Goal: Task Accomplishment & Management: Use online tool/utility

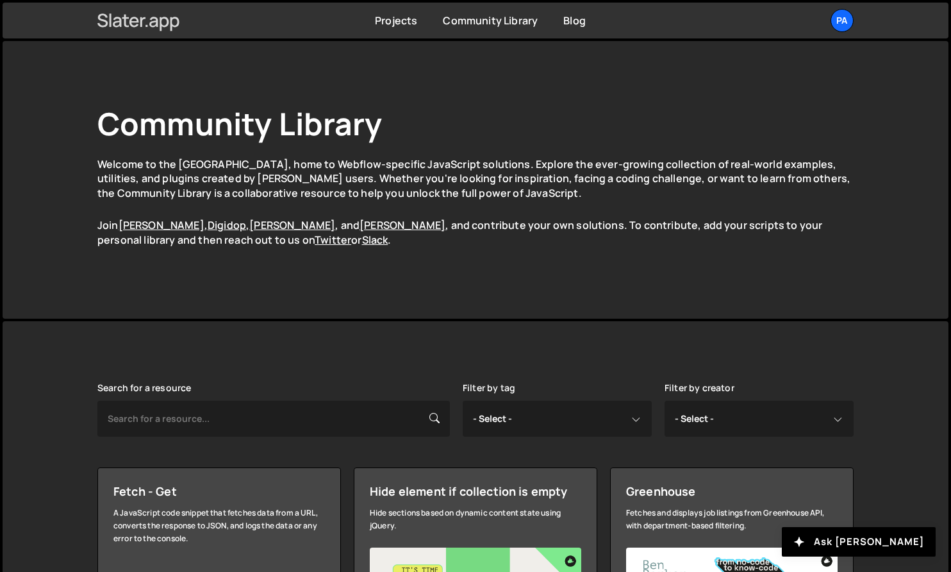
click at [147, 22] on icon at bounding box center [138, 21] width 83 height 22
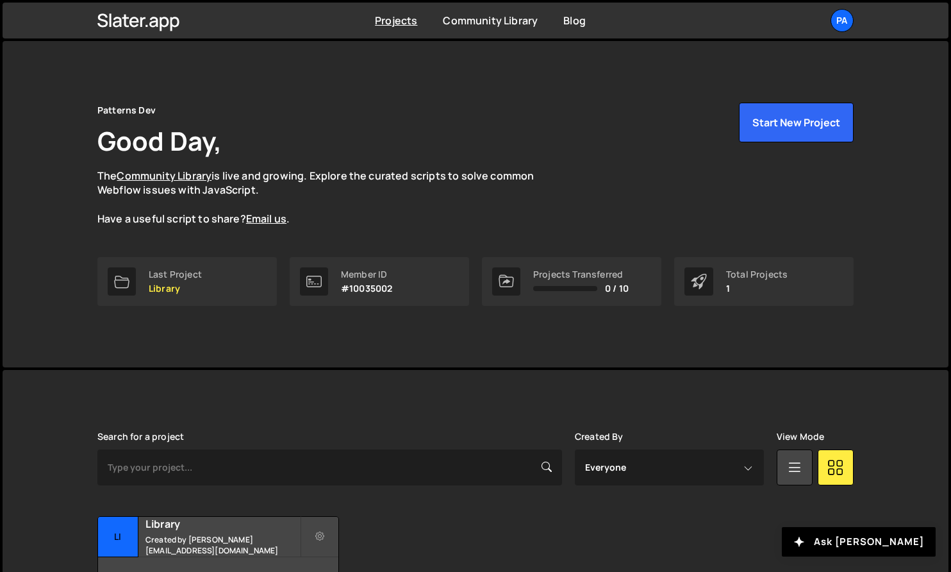
scroll to position [88, 0]
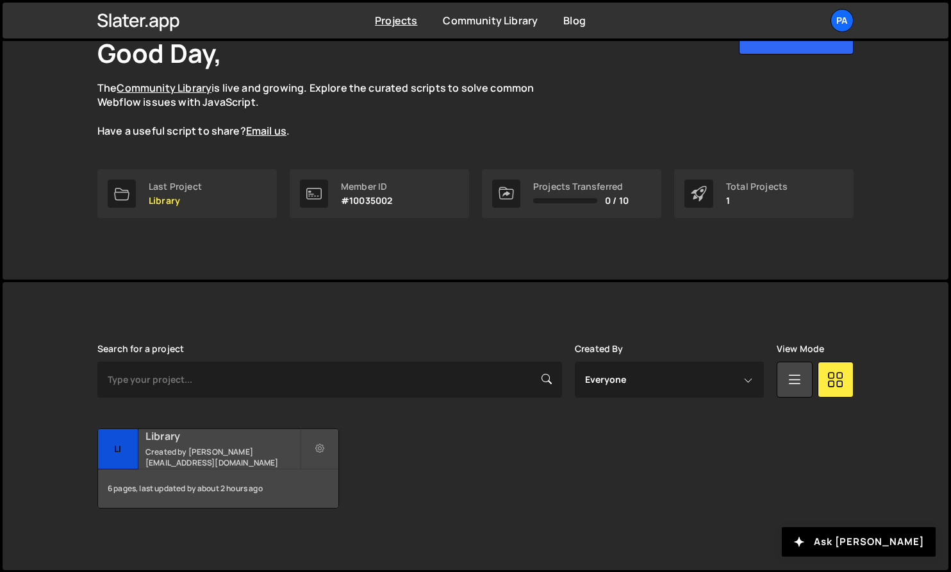
click at [217, 468] on div "Li Library Created by pablo@patternsdev.com" at bounding box center [218, 449] width 240 height 40
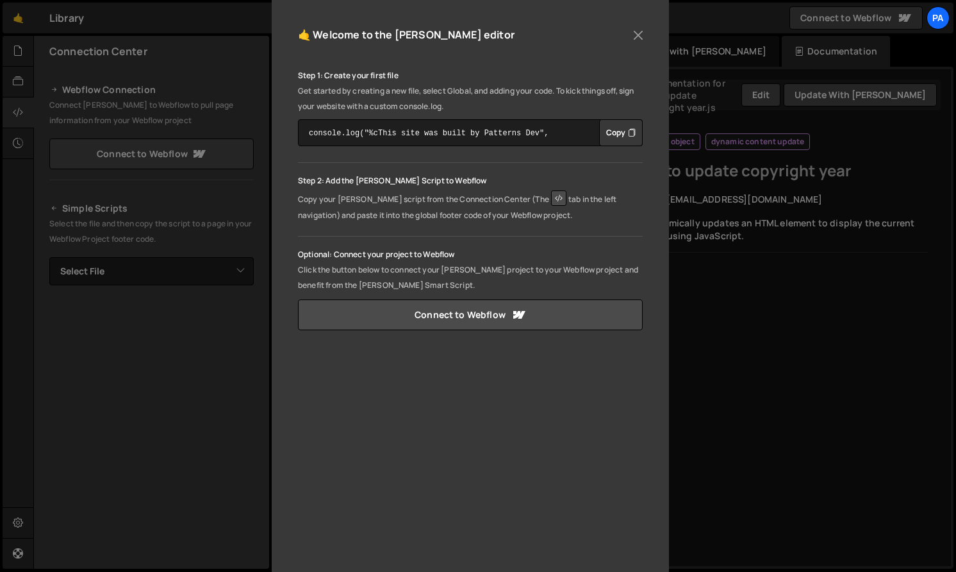
scroll to position [164, 0]
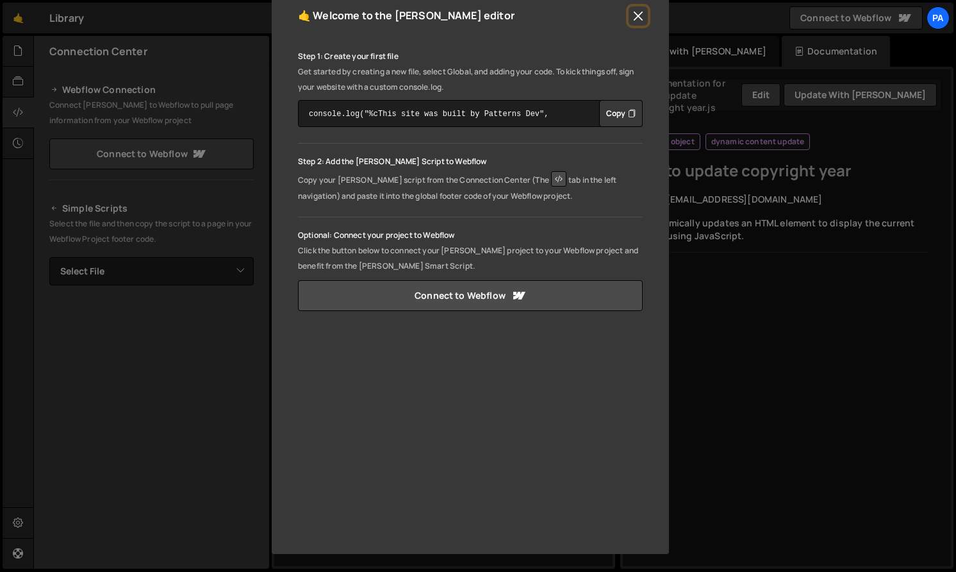
click at [634, 19] on button "Close" at bounding box center [638, 15] width 19 height 19
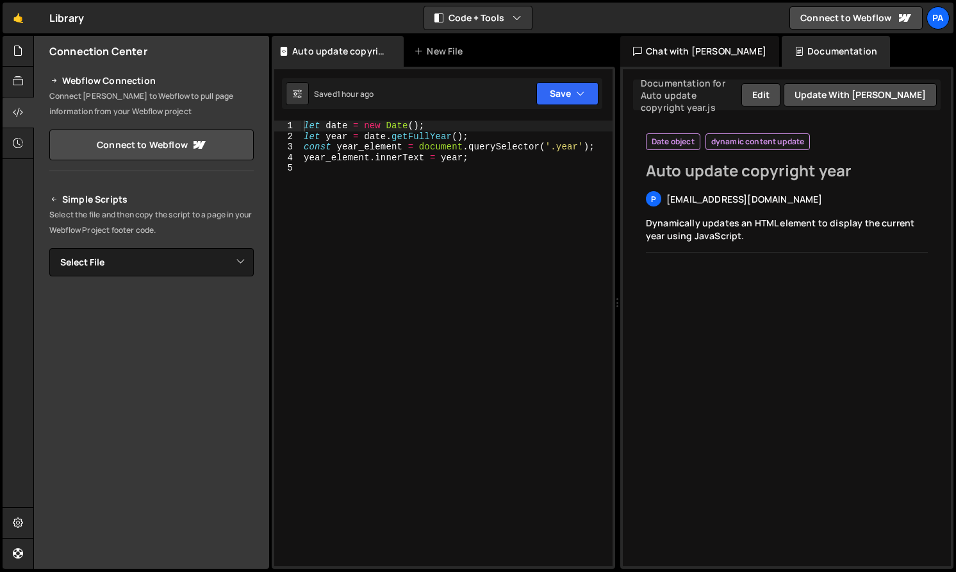
scroll to position [0, 0]
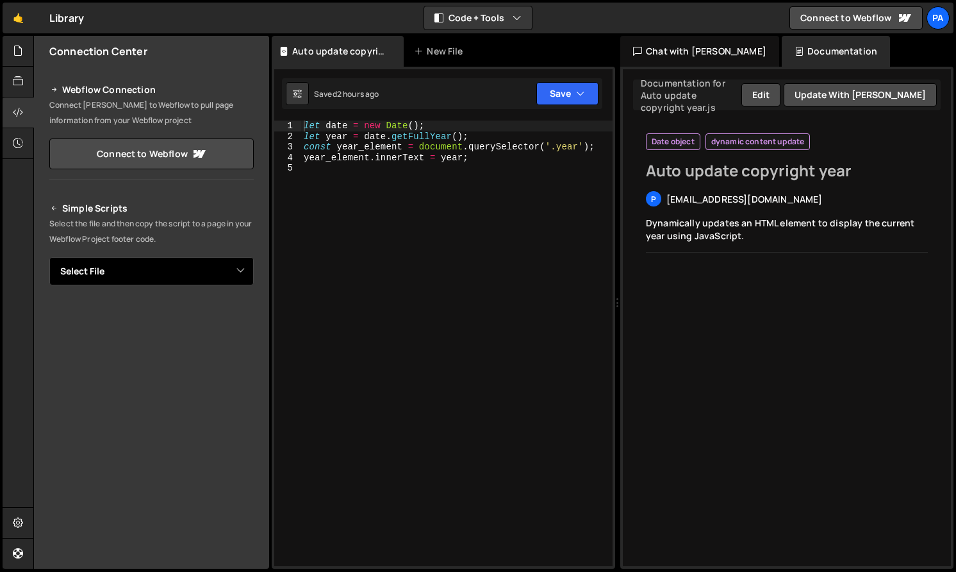
click at [181, 269] on select "Select File" at bounding box center [151, 271] width 204 height 28
click at [15, 62] on div at bounding box center [18, 51] width 31 height 31
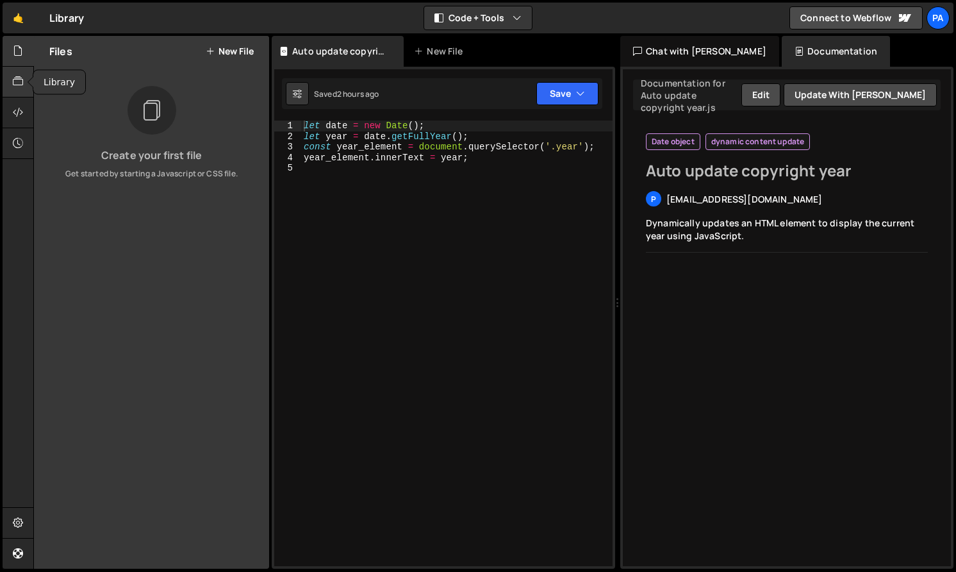
click at [17, 87] on icon at bounding box center [18, 81] width 10 height 14
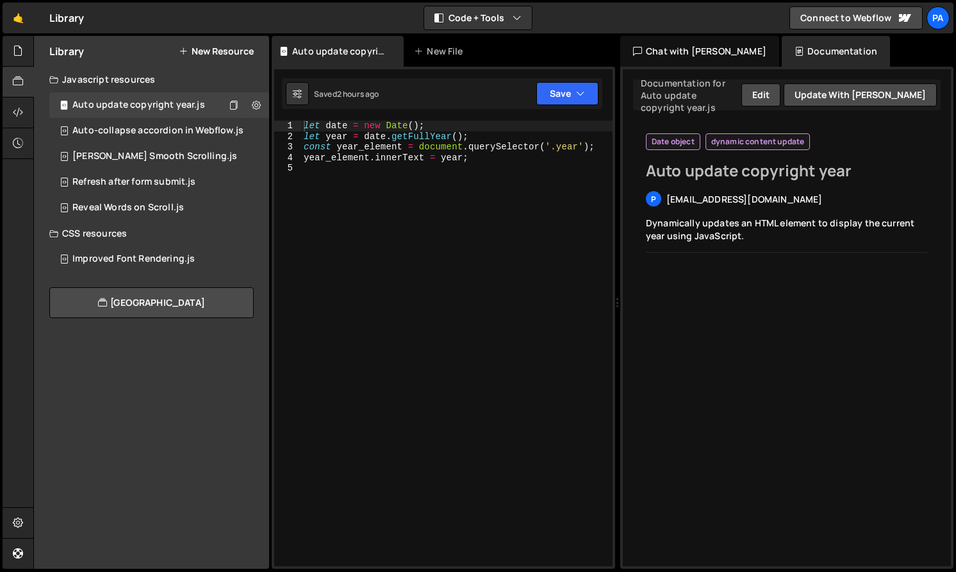
click at [215, 53] on button "New Resource" at bounding box center [216, 51] width 75 height 10
